Goal: Communication & Community: Share content

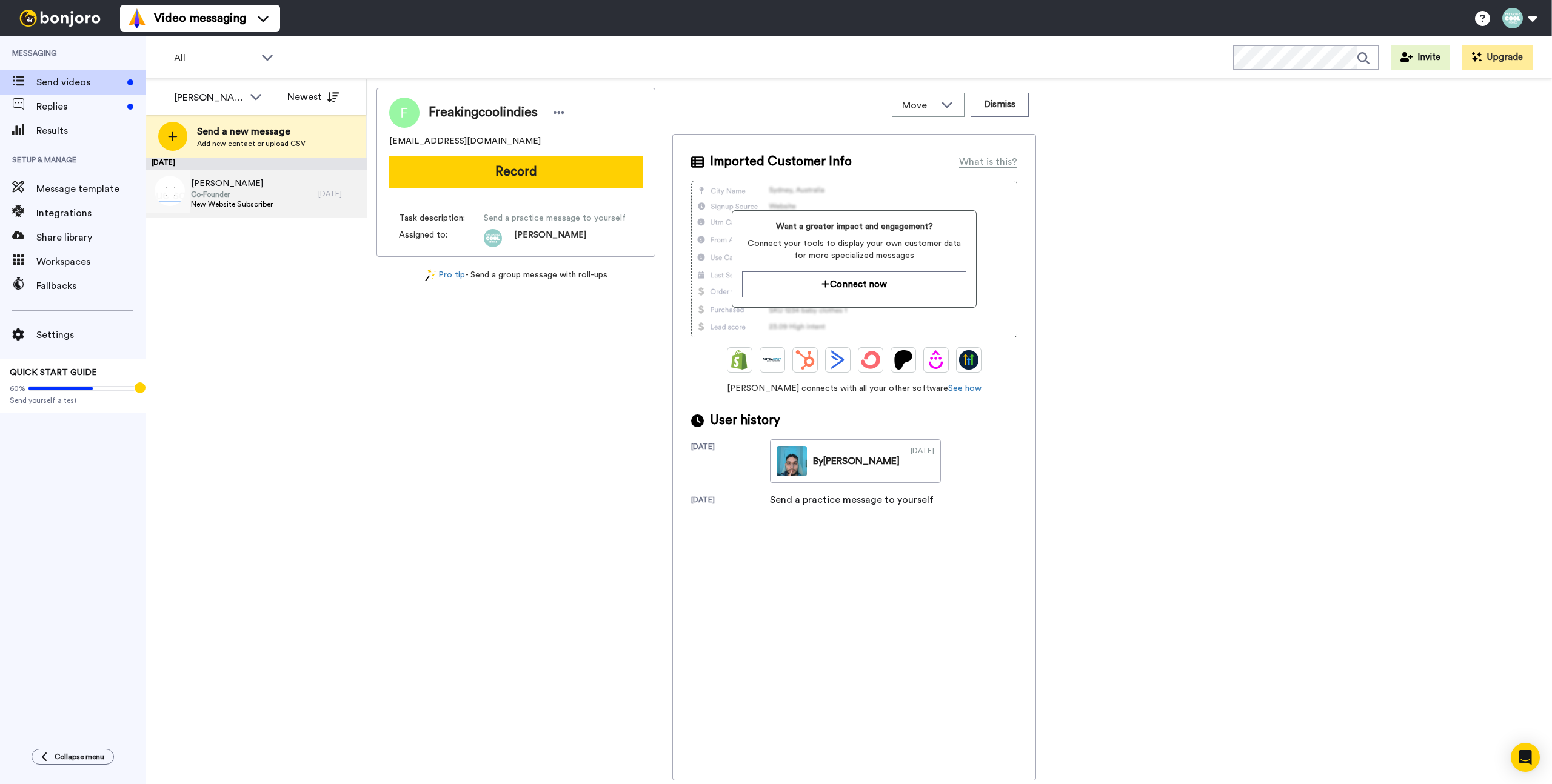
click at [230, 187] on span "[PERSON_NAME]" at bounding box center [231, 184] width 82 height 12
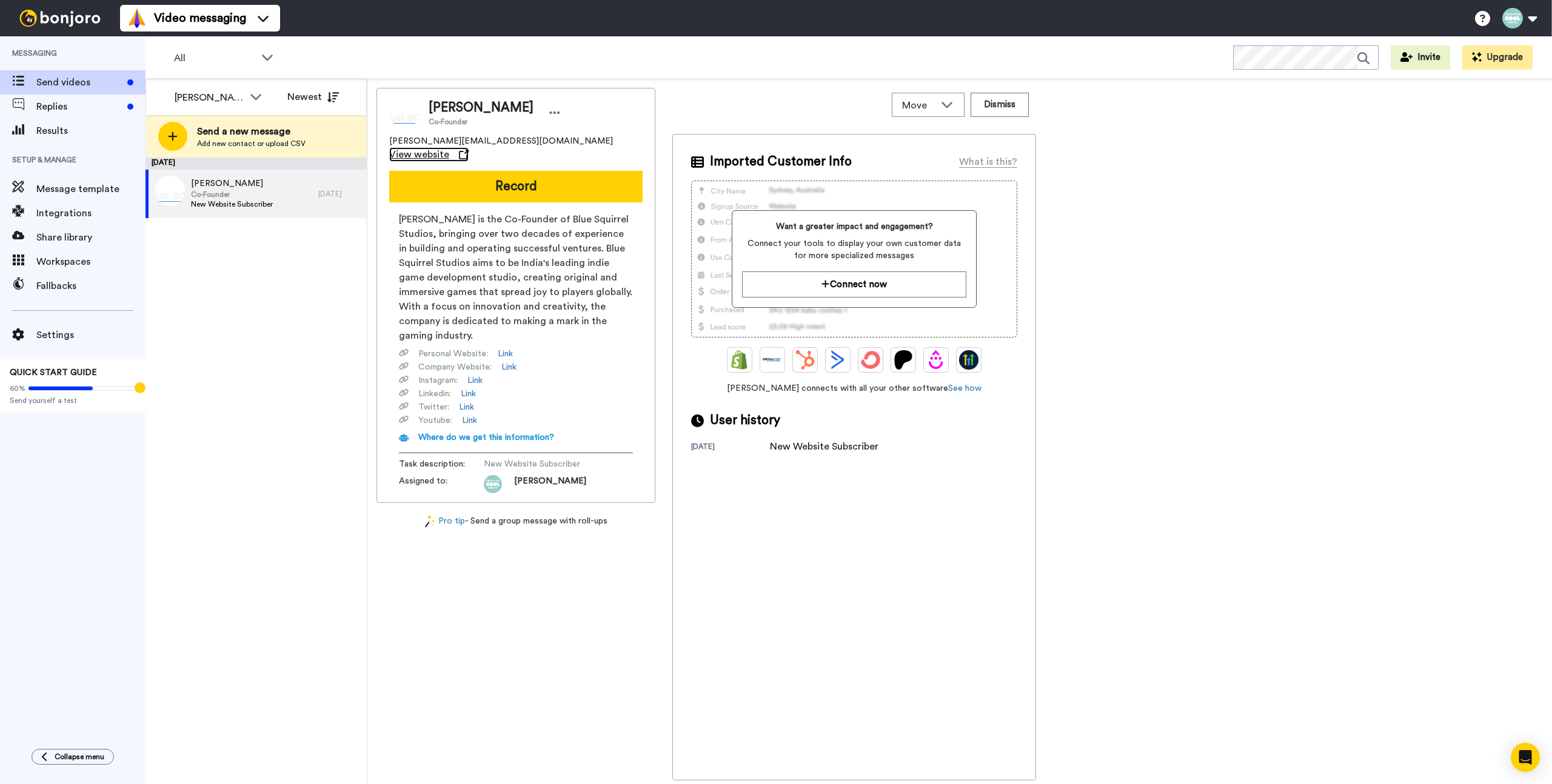
click at [450, 147] on span "View website" at bounding box center [420, 154] width 60 height 14
click at [544, 173] on button "Record" at bounding box center [516, 187] width 254 height 32
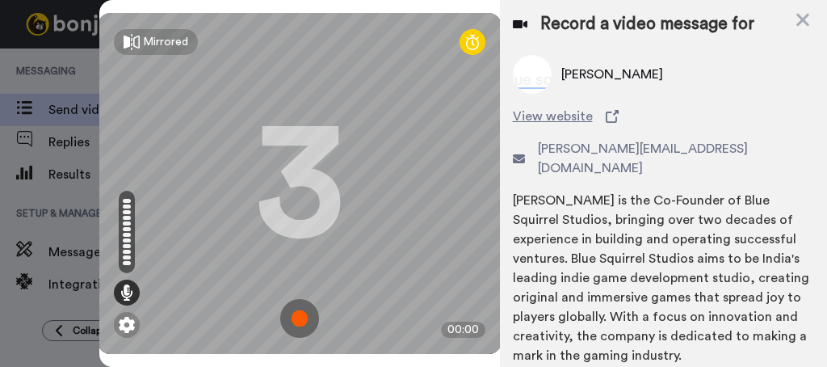
click at [289, 305] on img at bounding box center [299, 318] width 39 height 39
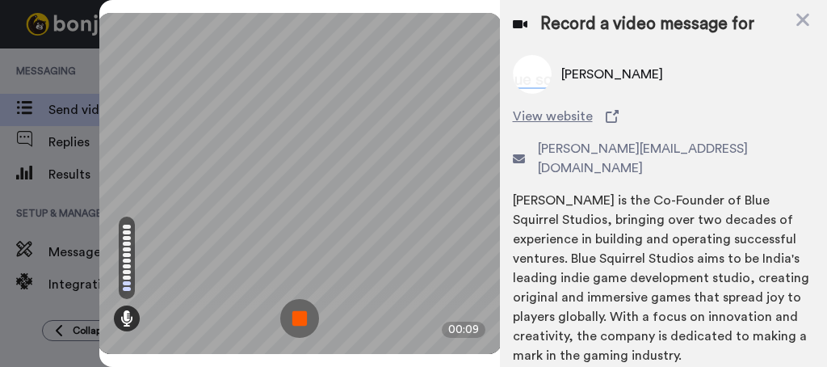
click at [309, 305] on img at bounding box center [299, 318] width 39 height 39
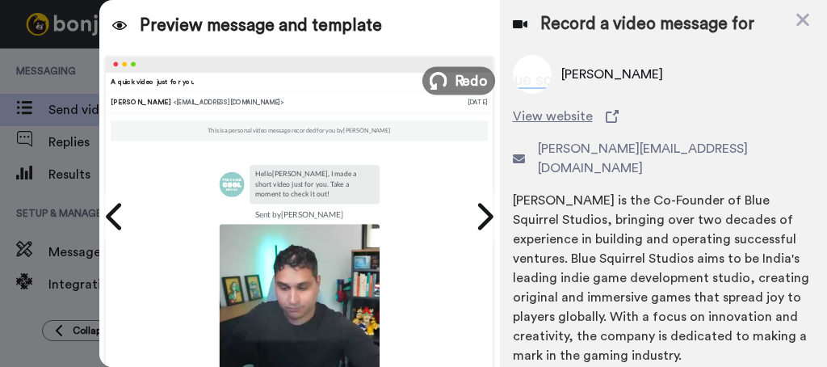
click at [465, 80] on span "Redo" at bounding box center [471, 79] width 34 height 21
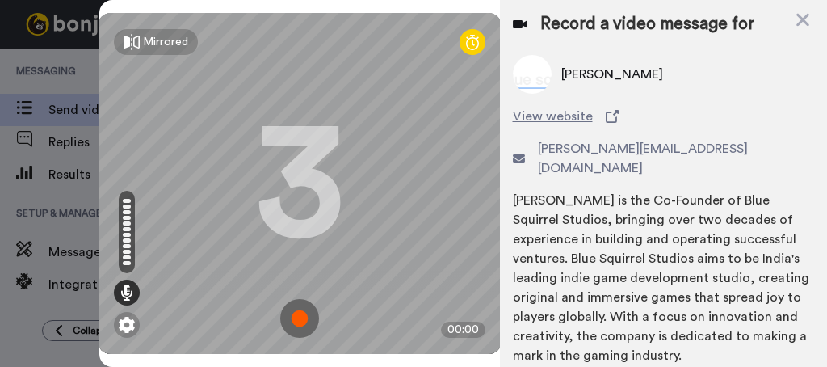
click at [284, 309] on img at bounding box center [299, 318] width 39 height 39
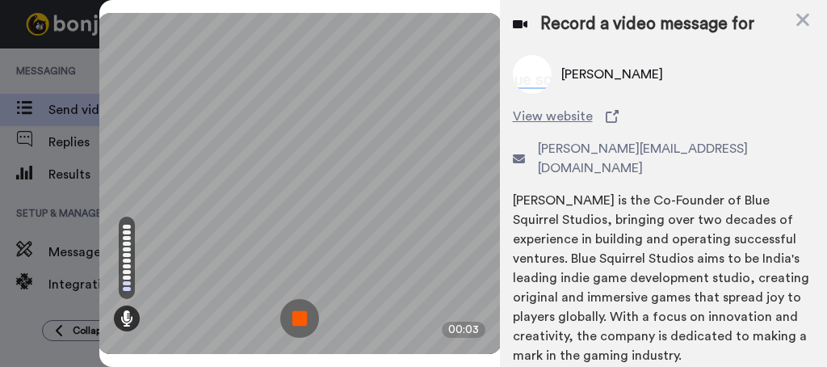
click at [283, 299] on img at bounding box center [299, 318] width 39 height 39
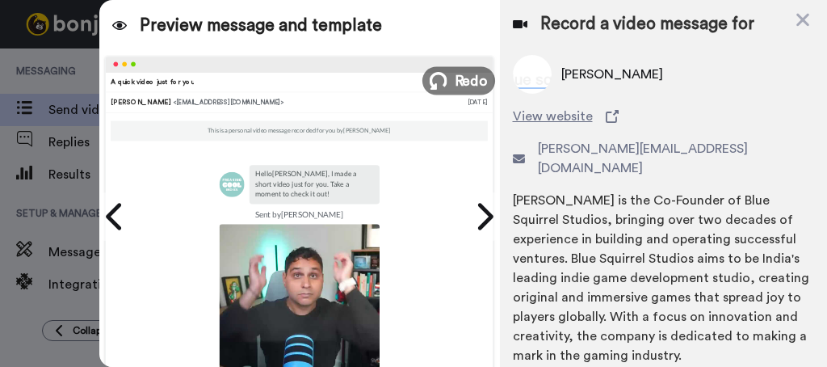
click at [468, 80] on span "Redo" at bounding box center [471, 79] width 34 height 21
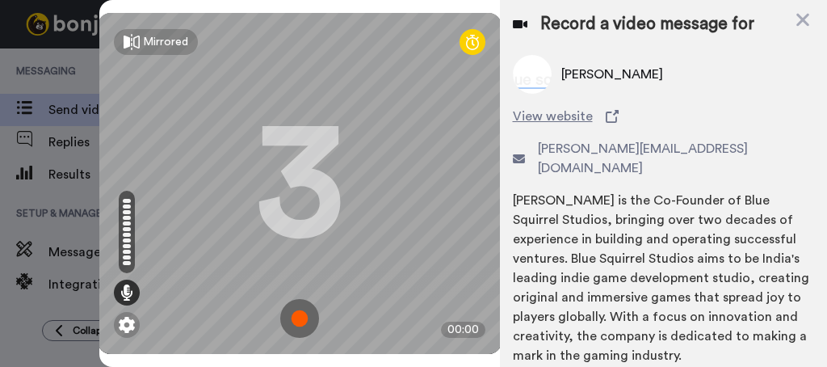
click at [295, 299] on img at bounding box center [299, 318] width 39 height 39
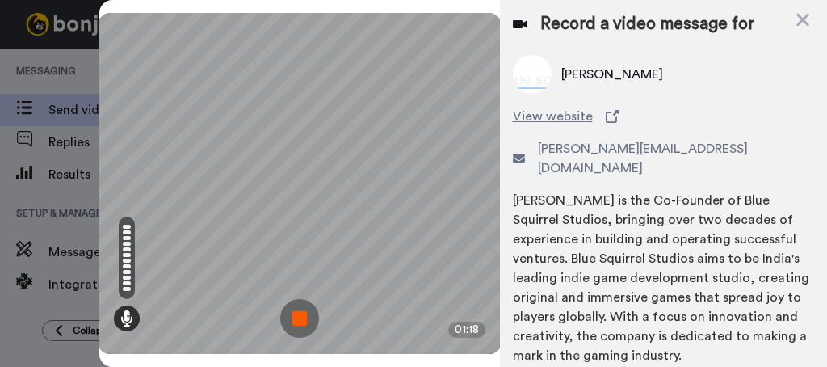
click at [288, 305] on img at bounding box center [299, 318] width 39 height 39
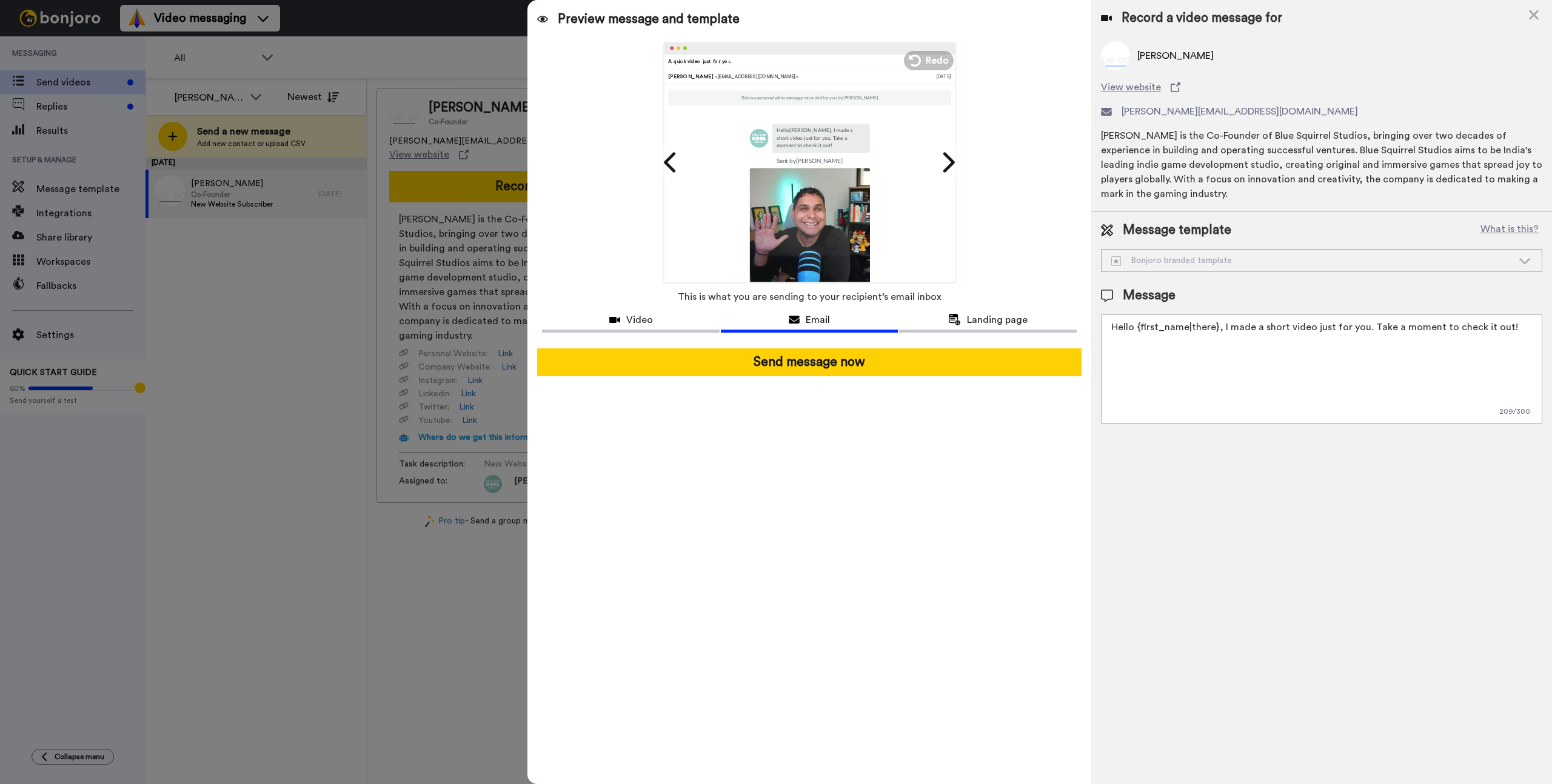
click at [1143, 329] on textarea "Hello {first_name|there}, I made a short video just for you. Take a moment to c…" at bounding box center [1322, 368] width 441 height 109
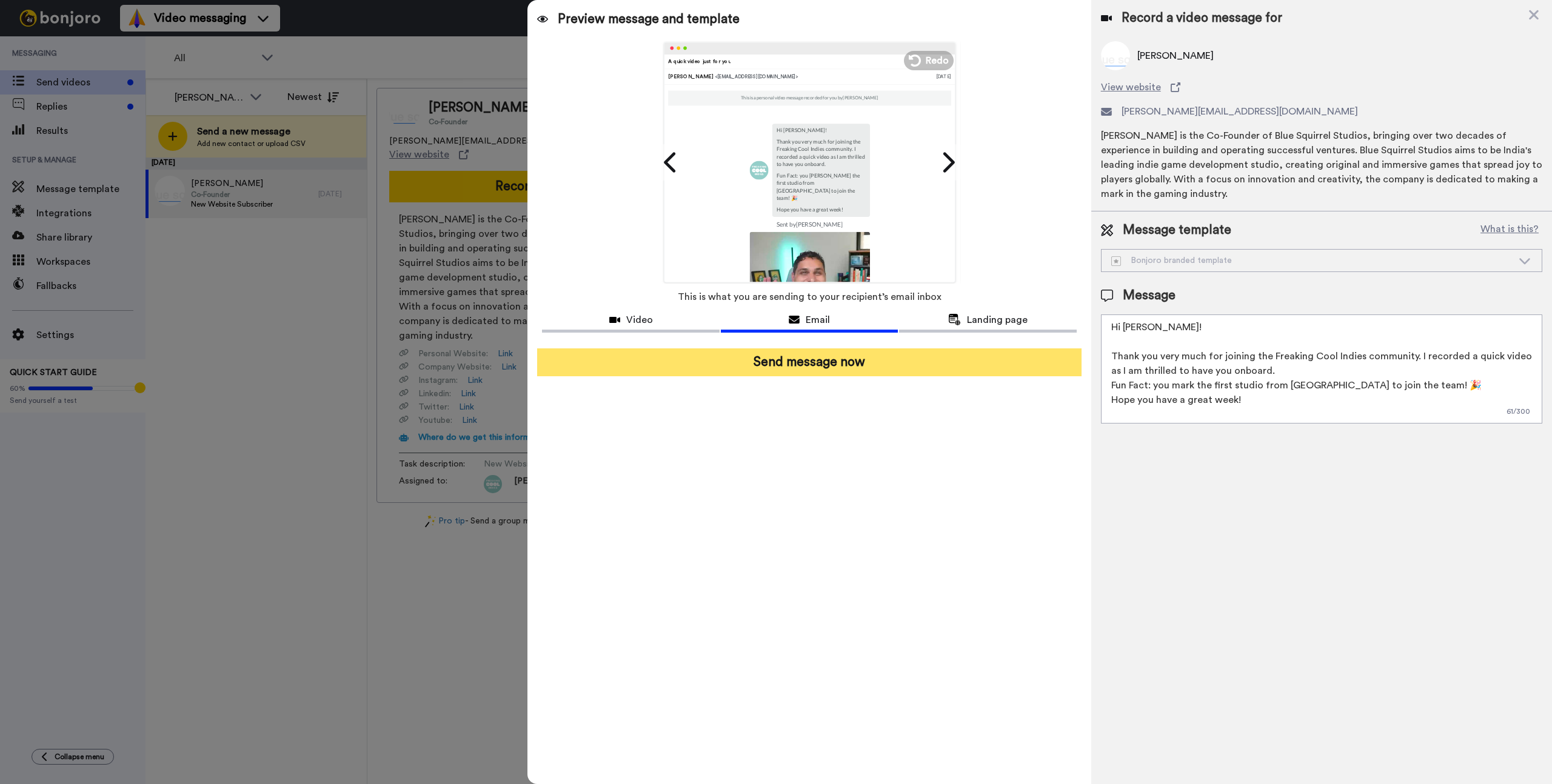
type textarea "Hi [PERSON_NAME]! Thank you very much for joining the Freaking Cool Indies comm…"
click at [844, 363] on button "Send message now" at bounding box center [809, 362] width 544 height 28
